Goal: Task Accomplishment & Management: Use online tool/utility

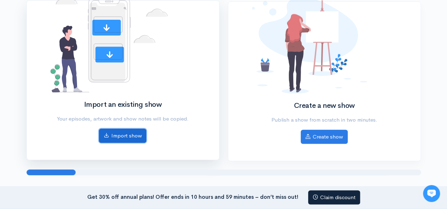
click at [131, 133] on link "Import show" at bounding box center [122, 136] width 47 height 14
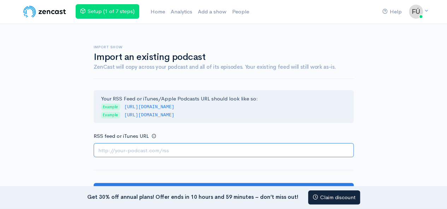
paste input "[URL][DOMAIN_NAME]"
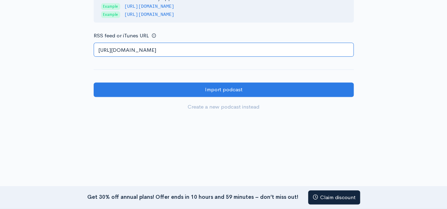
scroll to position [118, 0]
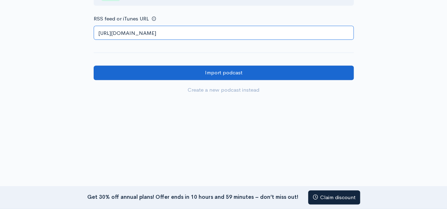
type input "[URL][DOMAIN_NAME]"
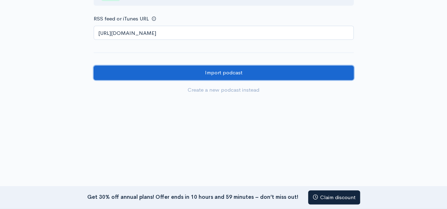
drag, startPoint x: 252, startPoint y: 71, endPoint x: 260, endPoint y: 74, distance: 8.9
click at [254, 71] on input "Import podcast" at bounding box center [224, 73] width 260 height 14
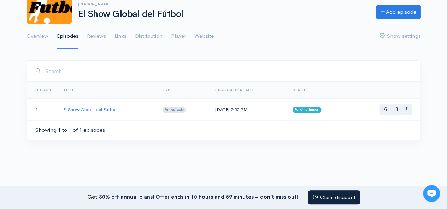
scroll to position [59, 0]
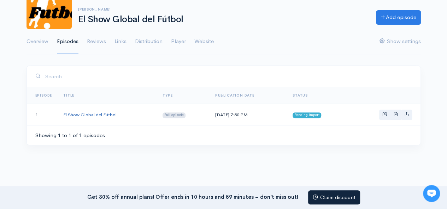
click at [88, 113] on link "El Show Global del Fútbol" at bounding box center [89, 115] width 53 height 6
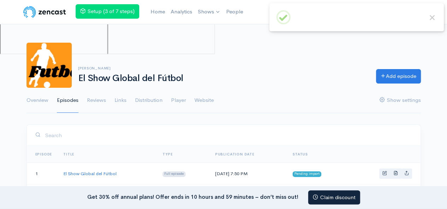
scroll to position [59, 0]
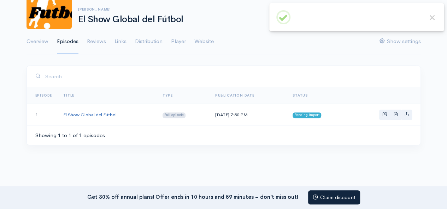
click at [105, 114] on link "El Show Global del Fútbol" at bounding box center [89, 115] width 53 height 6
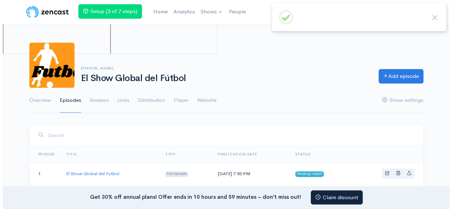
scroll to position [59, 0]
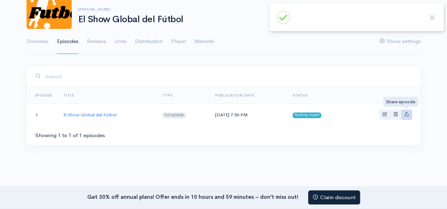
click at [406, 116] on link "Basic example" at bounding box center [406, 115] width 11 height 10
type input "https://el-show-global-del-futbol.zencast.website/episodes/el-show-global-del-f…"
type input "https://media.zencast.fm/el-show-global-del-futbol/58a2eca4-0e8d-44f9-9a8e-6c26…"
type input "<iframe src='https://share.zencast.fm/embed/episode/58a2eca4-0e8d-44f9-9a8e-6c2…"
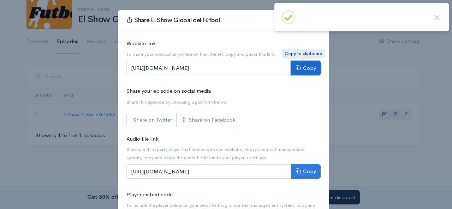
click at [309, 72] on button "Copy" at bounding box center [306, 68] width 30 height 14
